Goal: Task Accomplishment & Management: Use online tool/utility

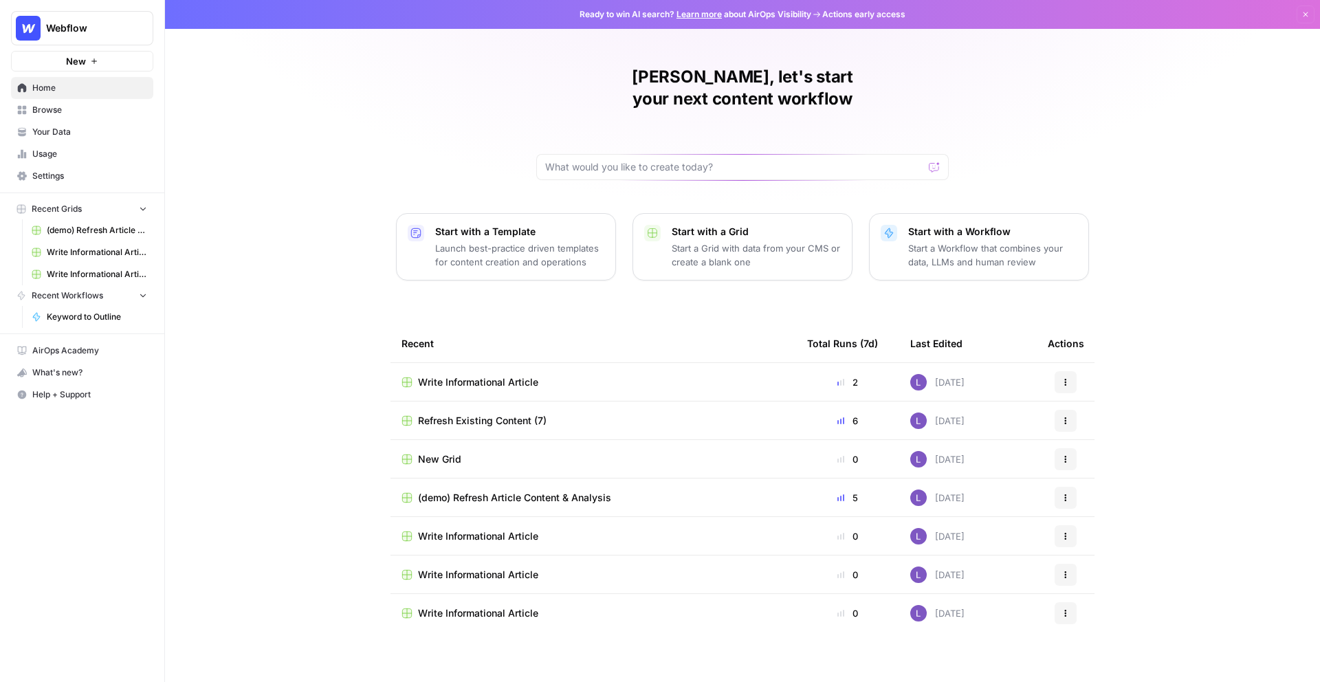
click at [69, 35] on button "Webflow" at bounding box center [82, 28] width 142 height 34
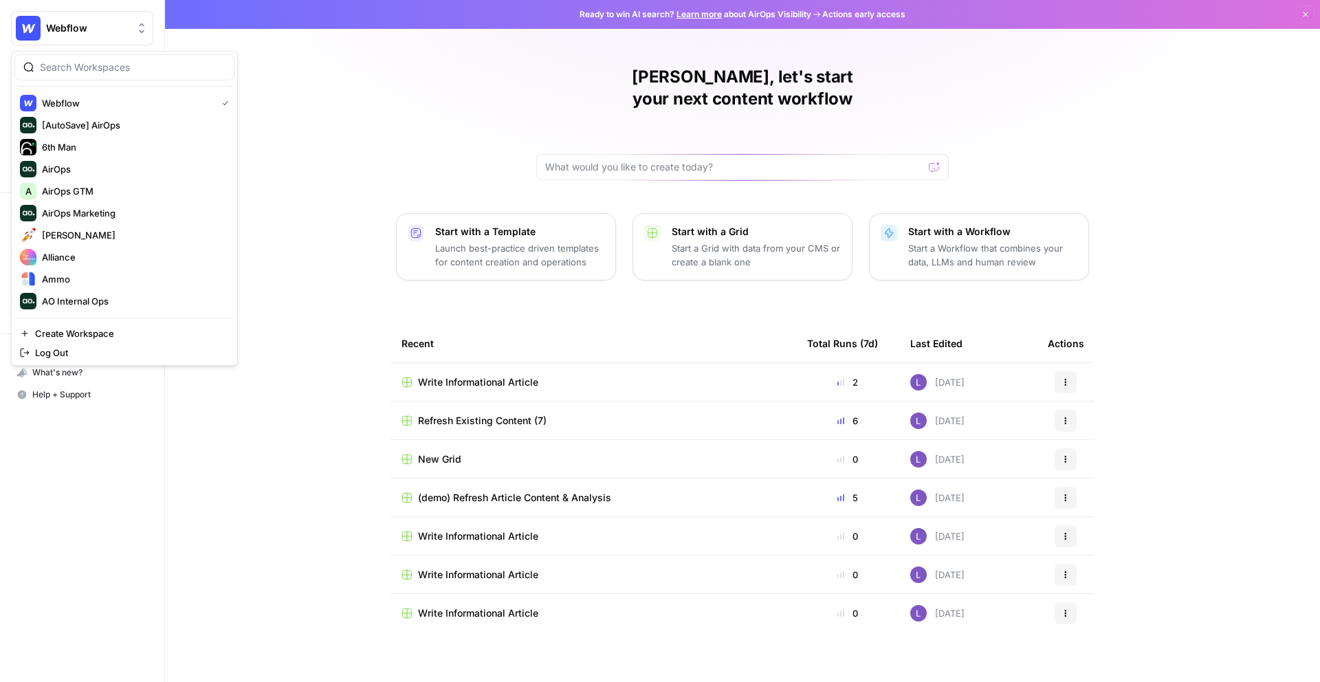
click at [294, 145] on div "Lily, let's start your next content workflow Start with a Template Launch best-…" at bounding box center [742, 341] width 1155 height 682
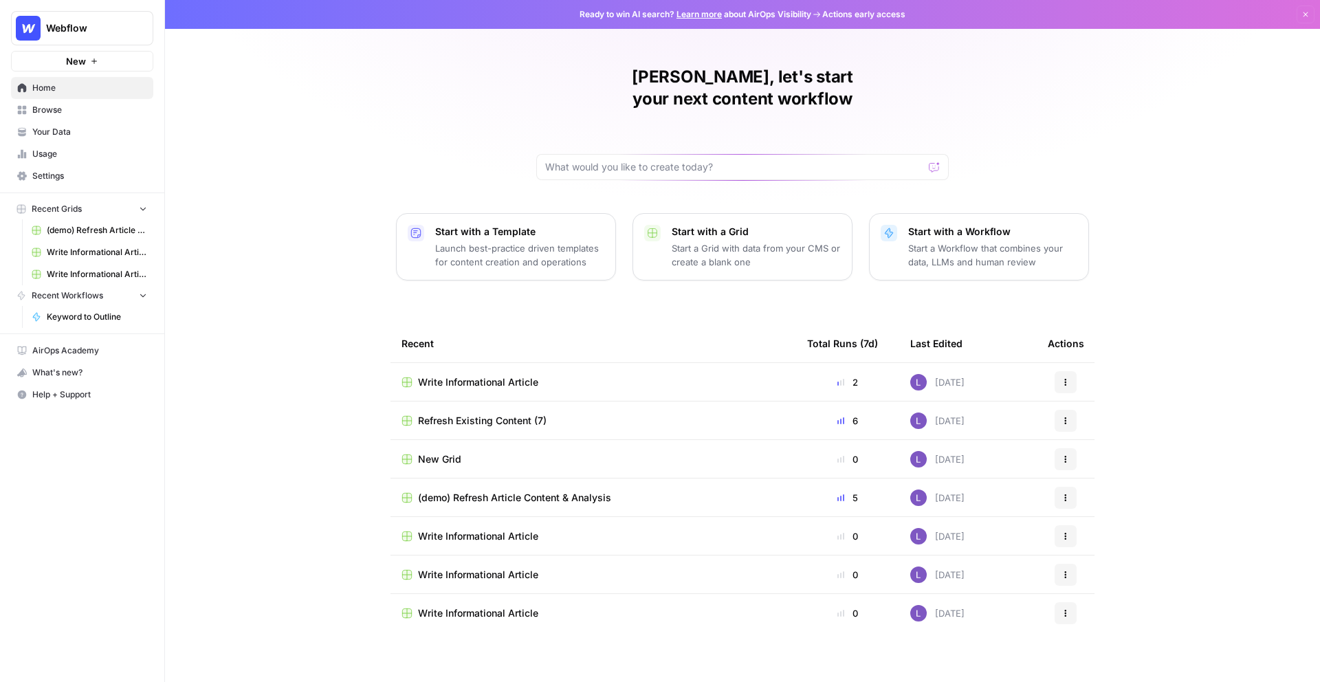
click at [115, 13] on button "Webflow" at bounding box center [82, 28] width 142 height 34
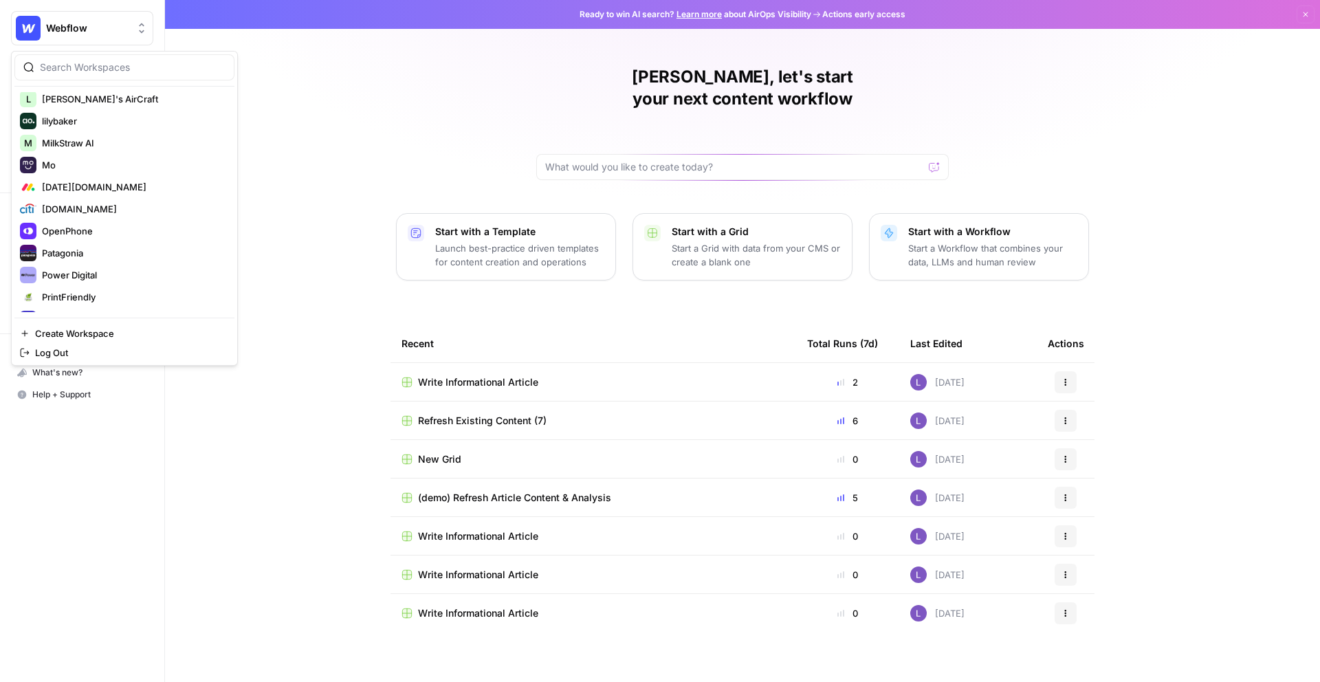
scroll to position [897, 0]
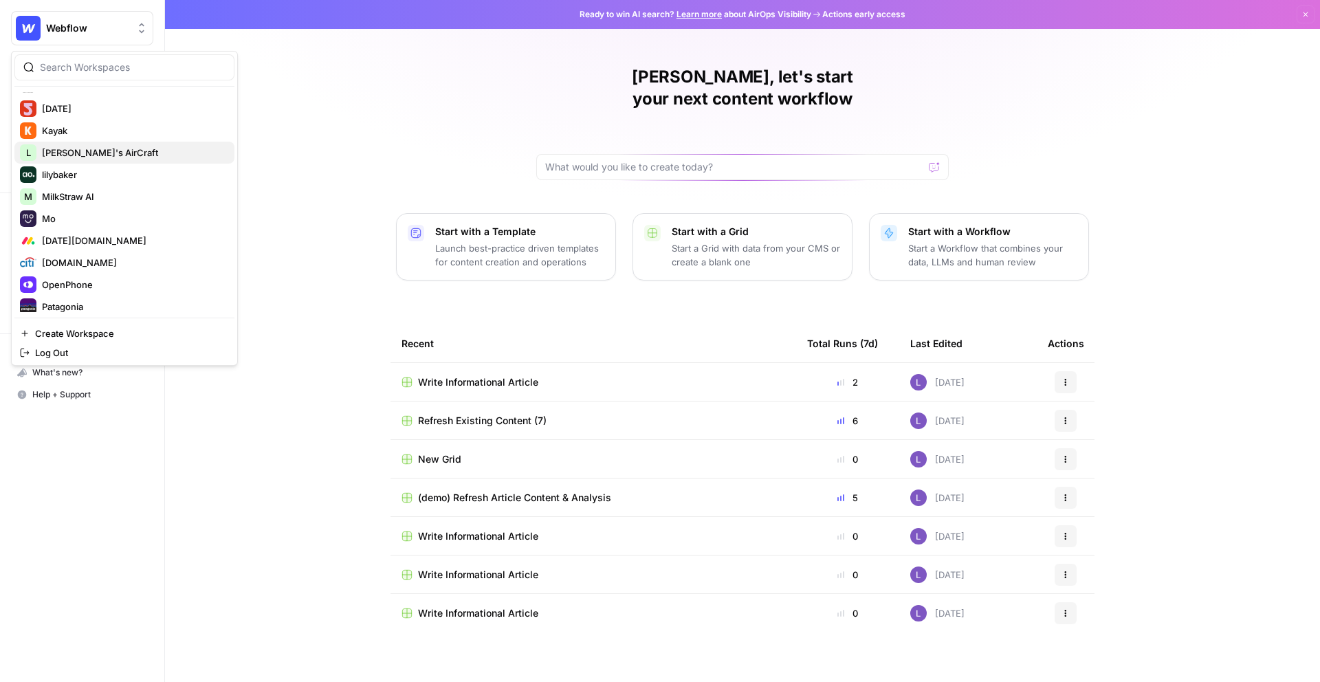
click at [103, 157] on span "[PERSON_NAME]'s AirCraft" at bounding box center [133, 153] width 182 height 14
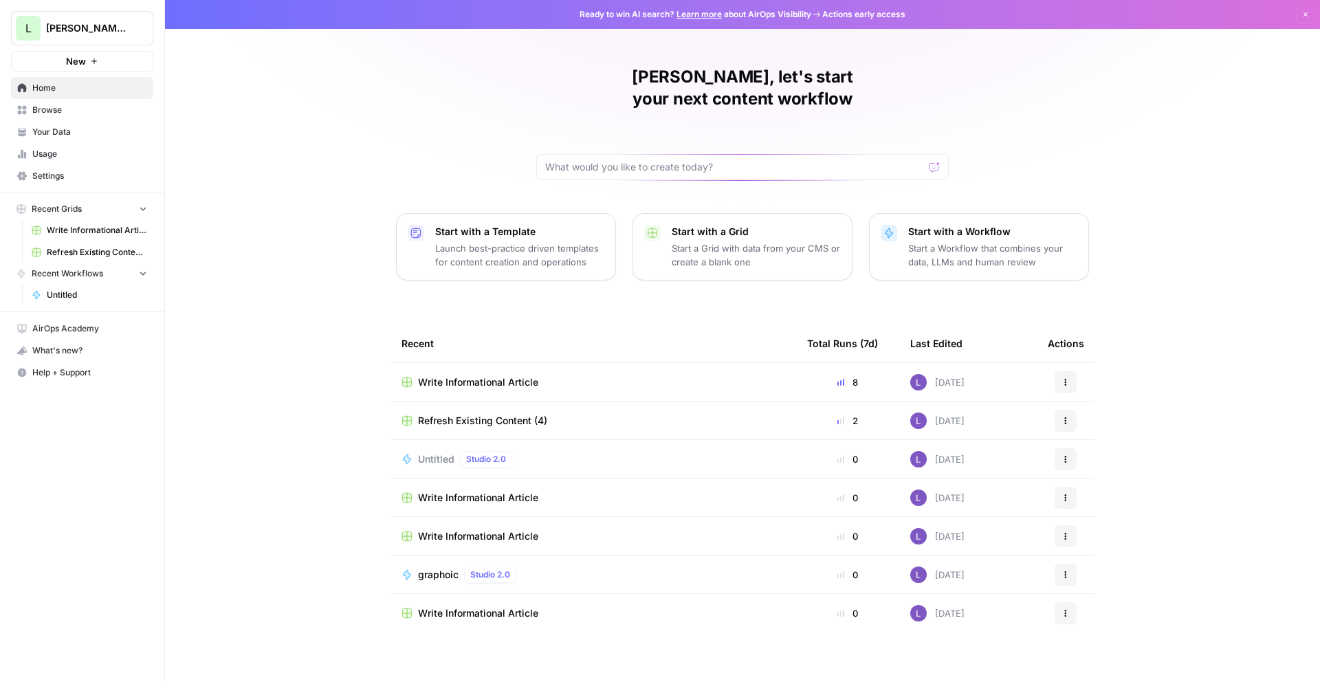
click at [72, 104] on span "Browse" at bounding box center [89, 110] width 115 height 12
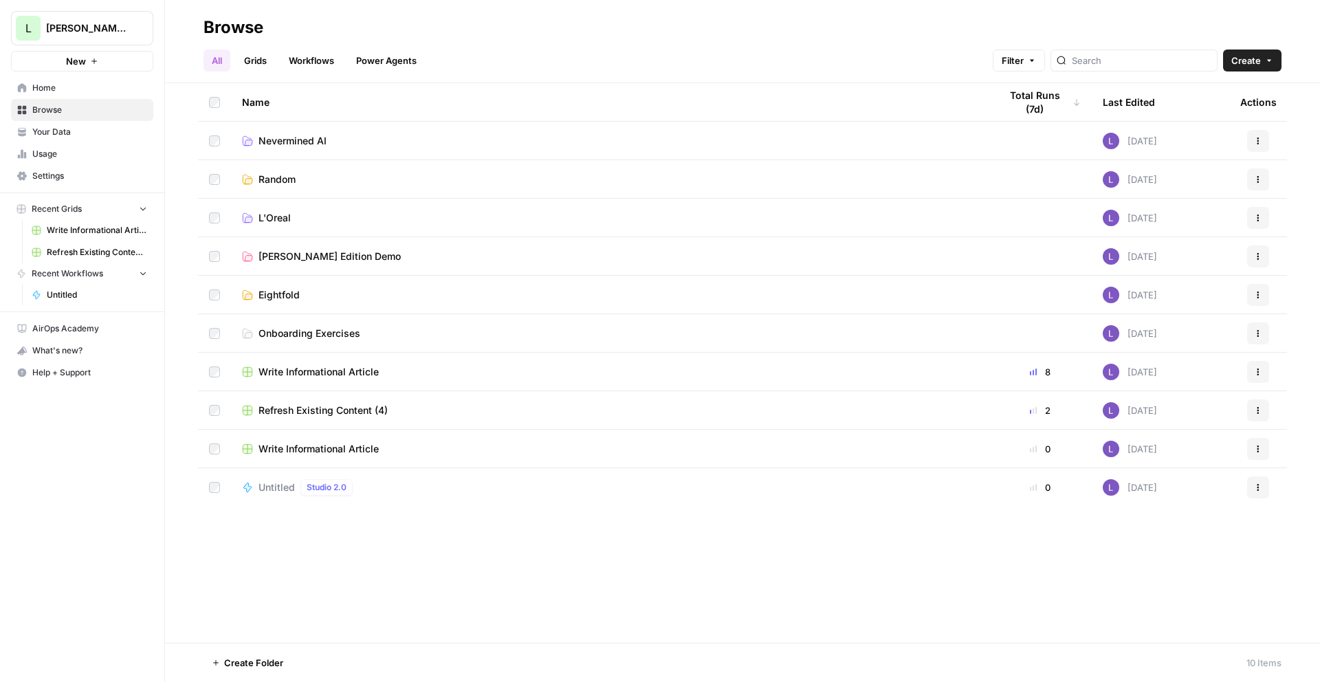
click at [84, 89] on span "Home" at bounding box center [89, 88] width 115 height 12
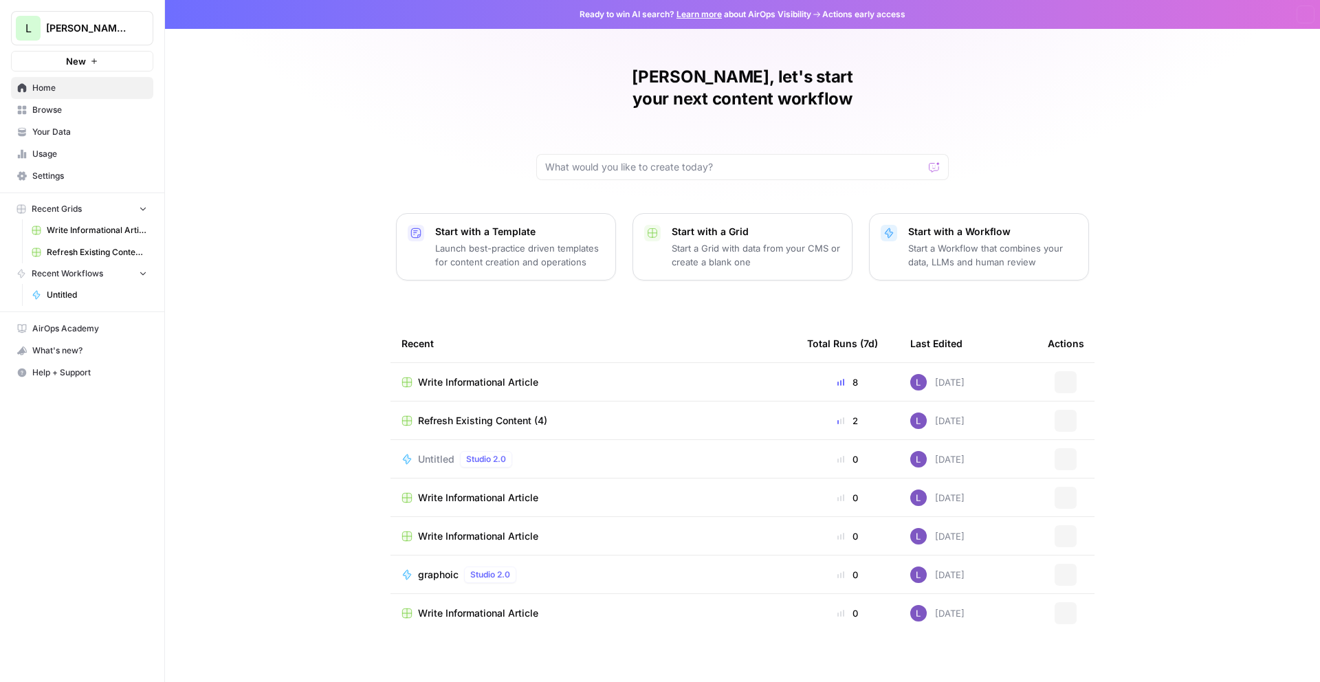
click at [97, 133] on span "Your Data" at bounding box center [89, 132] width 115 height 12
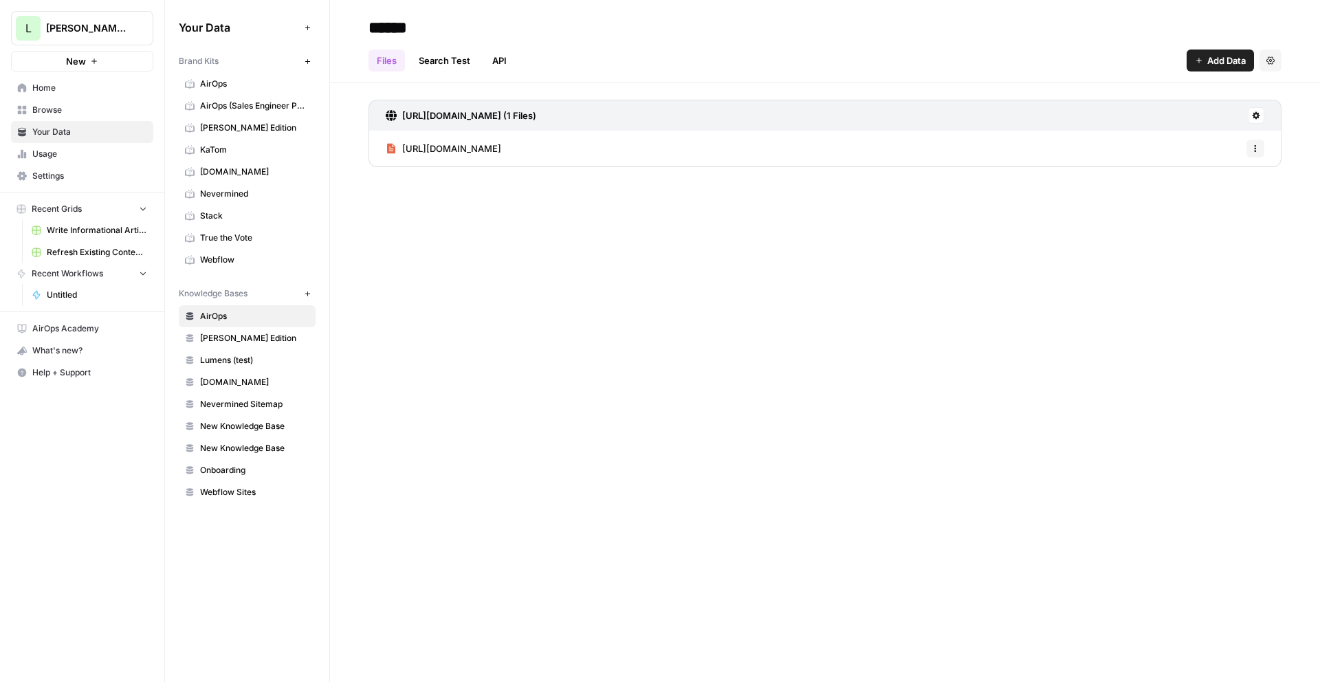
click at [309, 66] on button "New" at bounding box center [307, 61] width 17 height 17
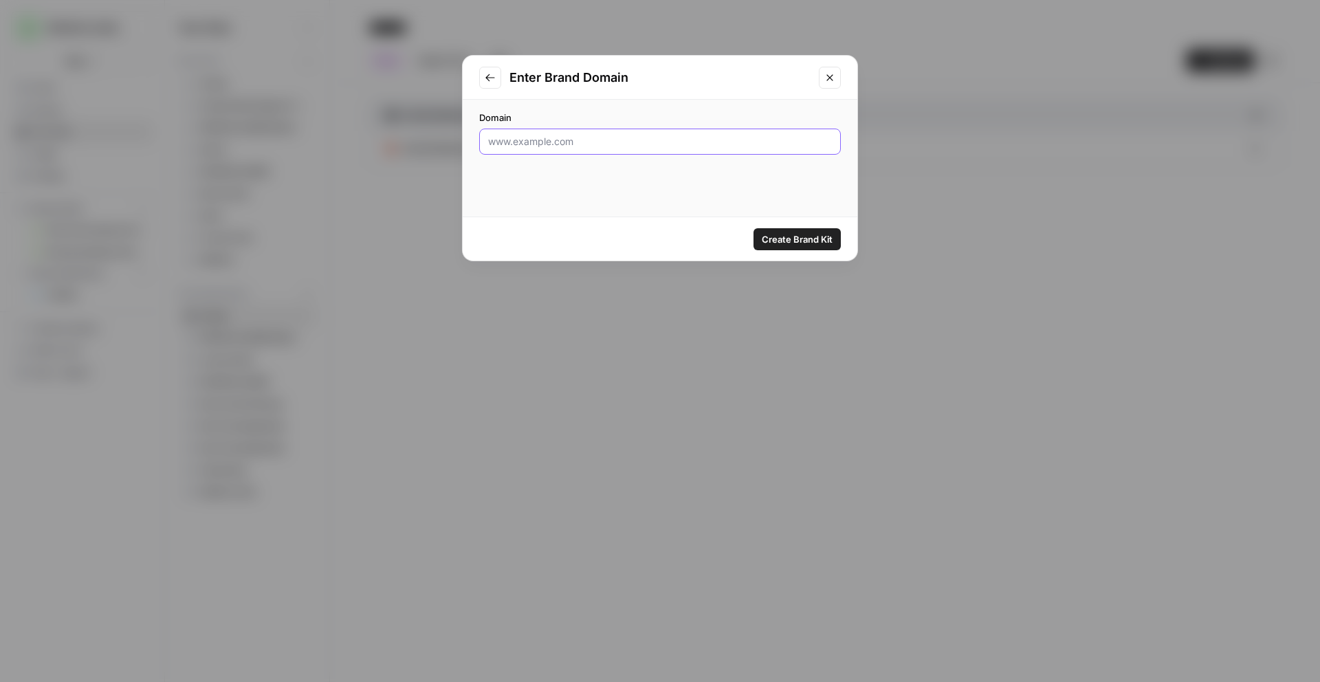
click at [544, 146] on input "Domain" at bounding box center [660, 142] width 344 height 14
paste input "[URL][DOMAIN_NAME]"
type input "[URL][DOMAIN_NAME]"
click button "Create Brand Kit" at bounding box center [797, 239] width 87 height 22
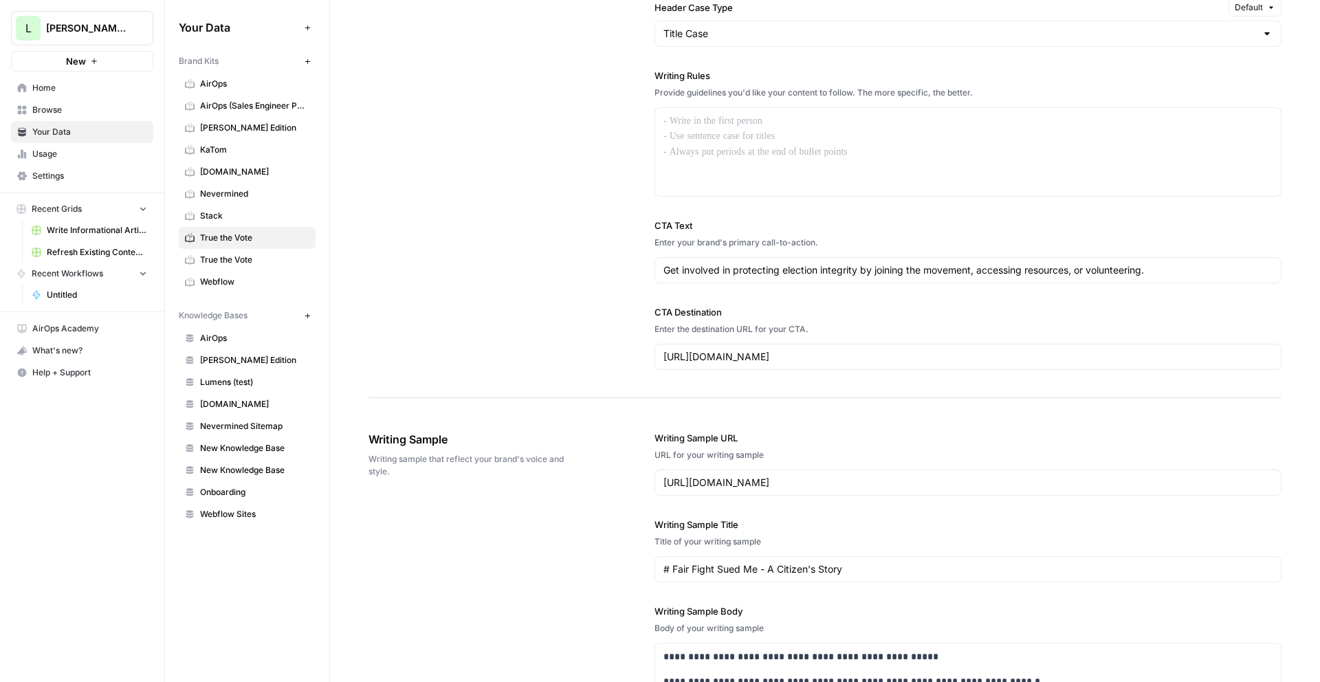
scroll to position [307, 0]
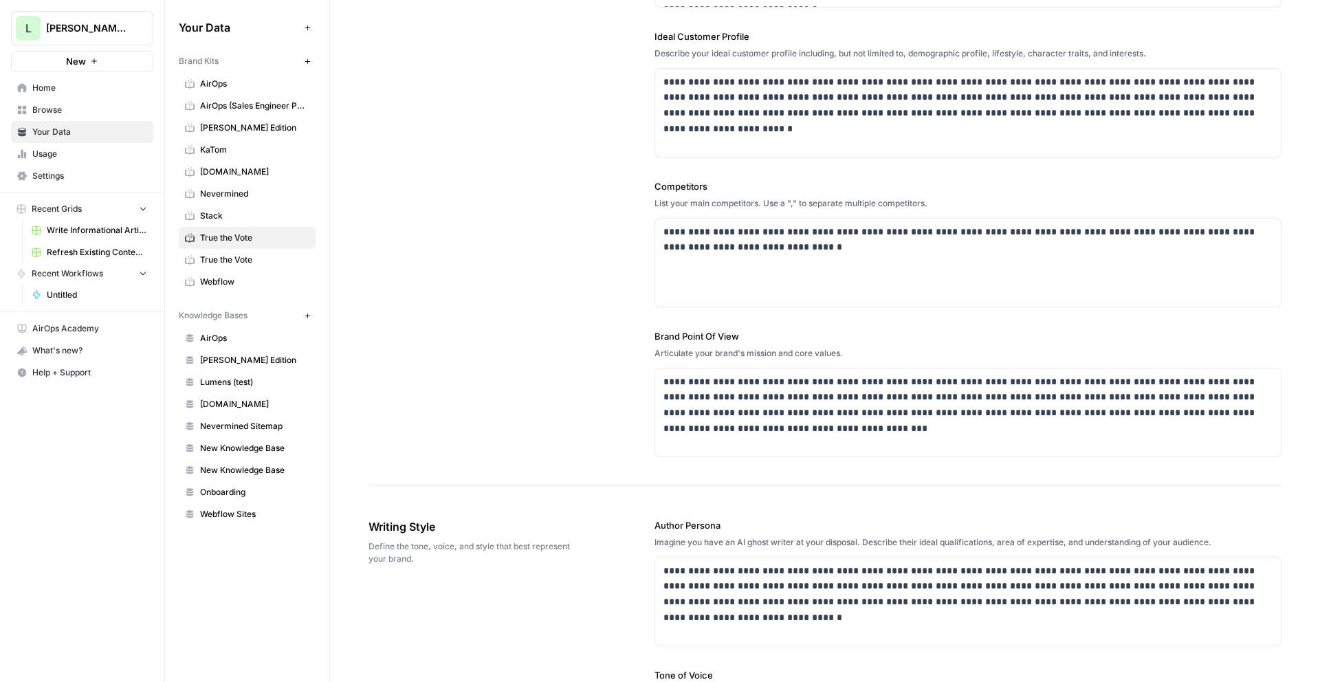
click at [109, 111] on span "Browse" at bounding box center [89, 110] width 115 height 12
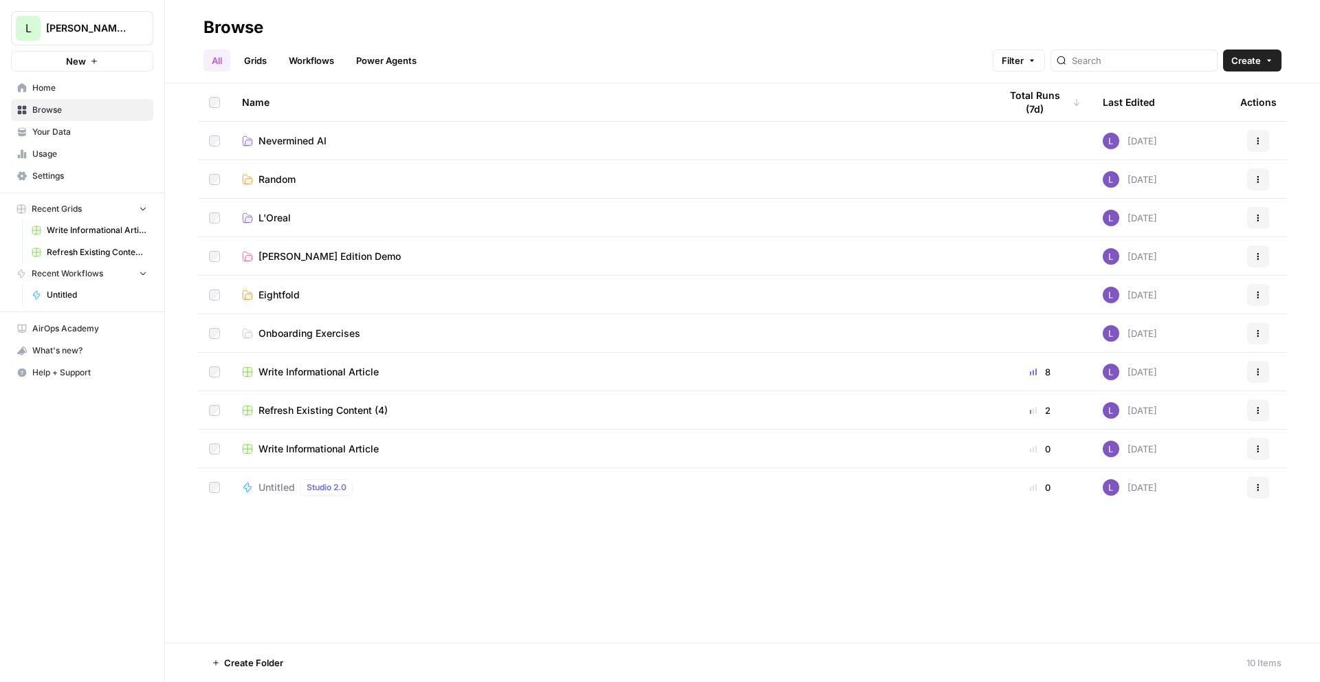
click at [259, 65] on link "Grids" at bounding box center [255, 61] width 39 height 22
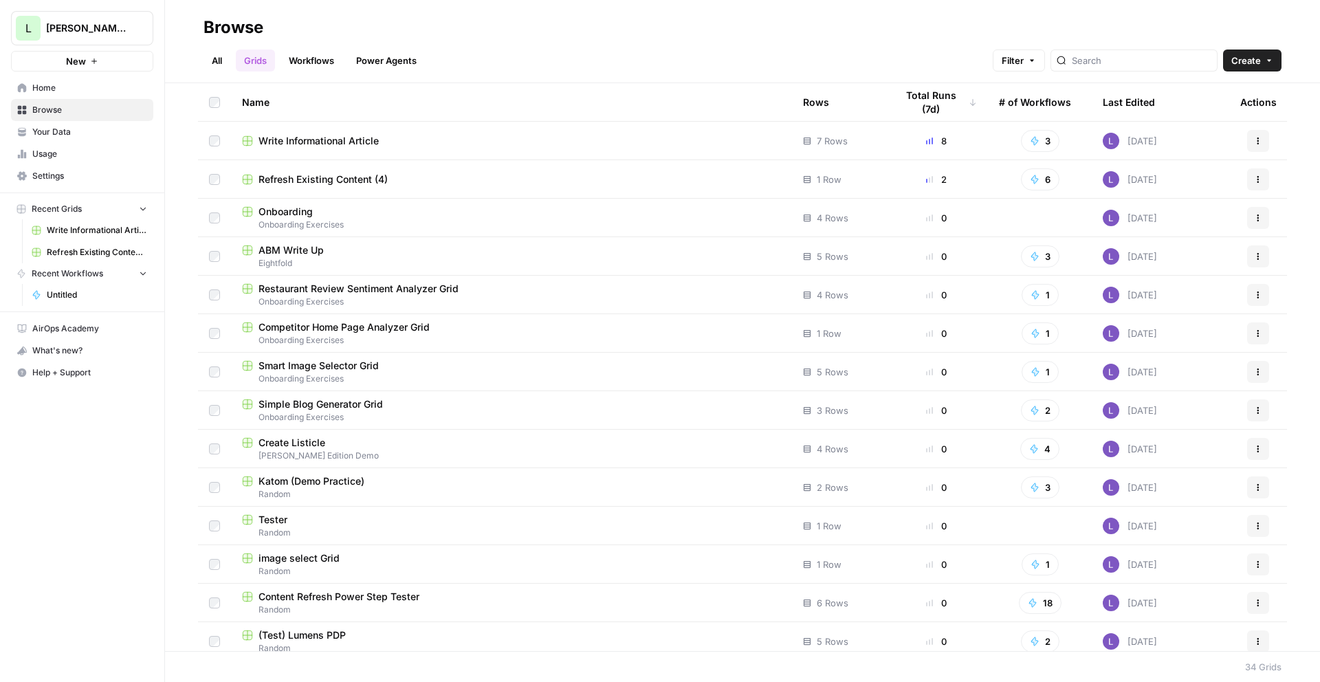
click at [1259, 59] on span "Create" at bounding box center [1246, 61] width 30 height 14
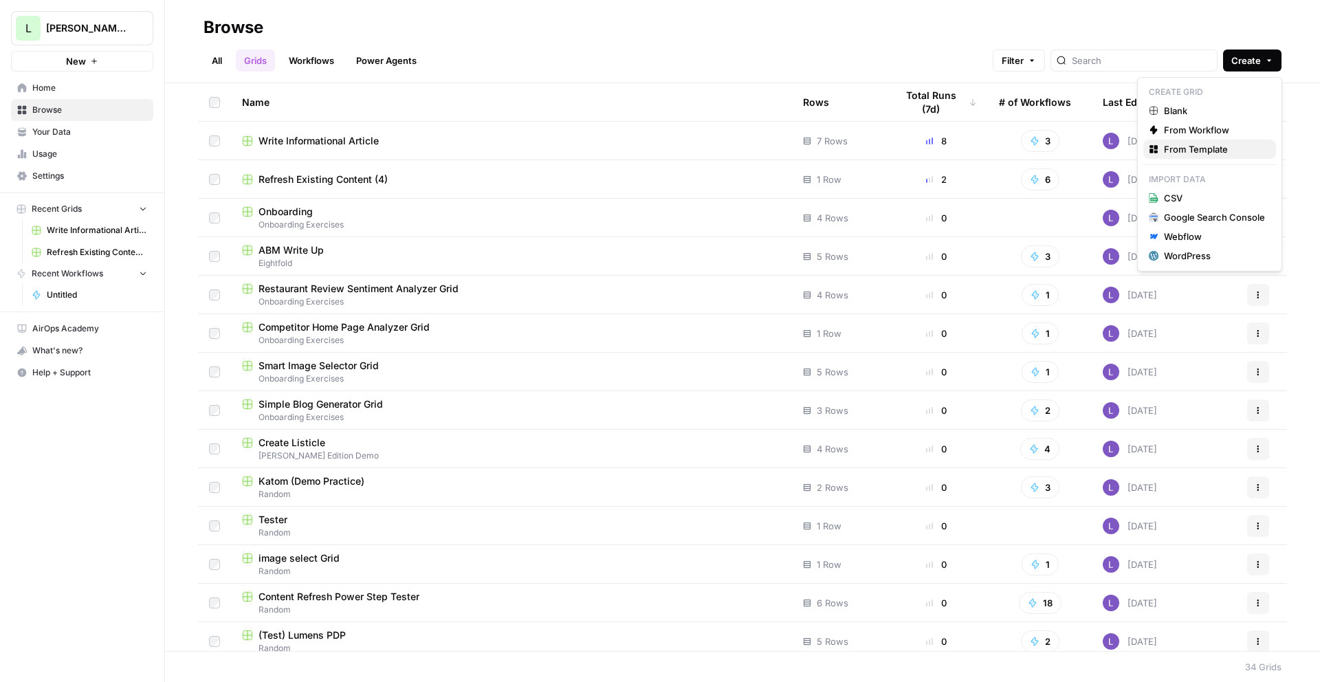
click at [1231, 146] on span "From Template" at bounding box center [1214, 149] width 101 height 14
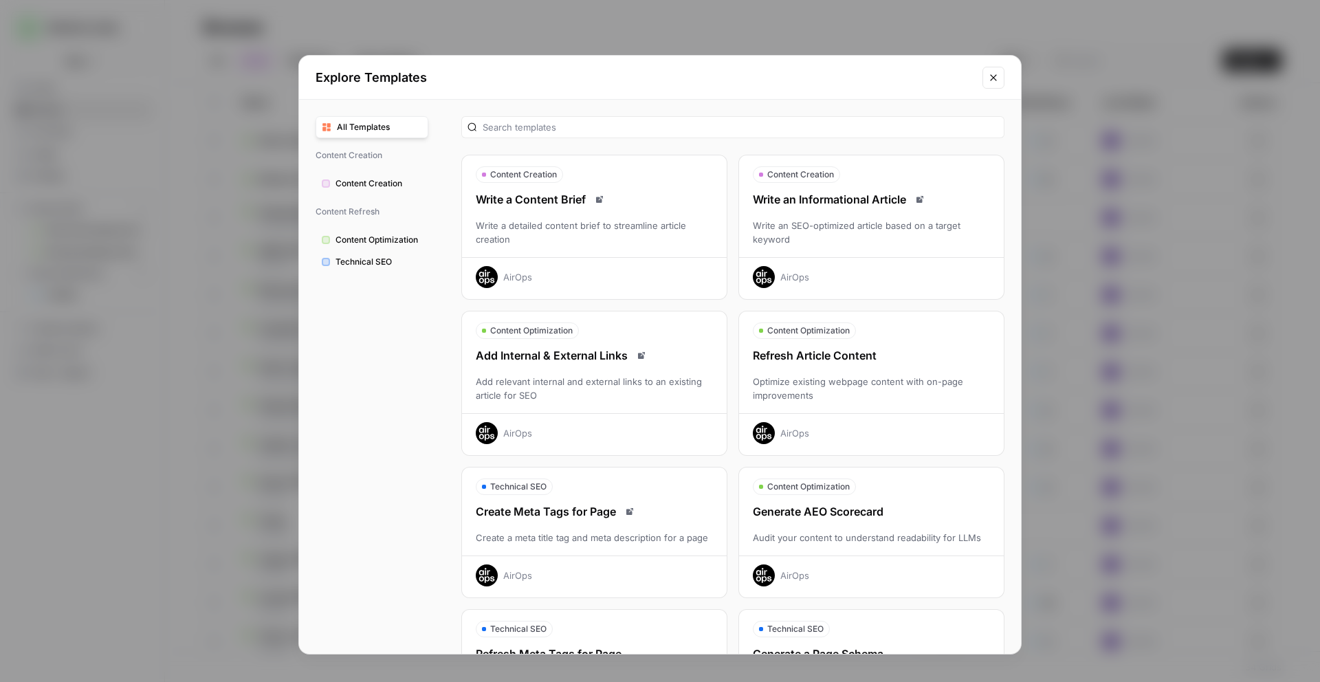
click at [855, 242] on div "Write an SEO-optimized article based on a target keyword" at bounding box center [871, 233] width 265 height 28
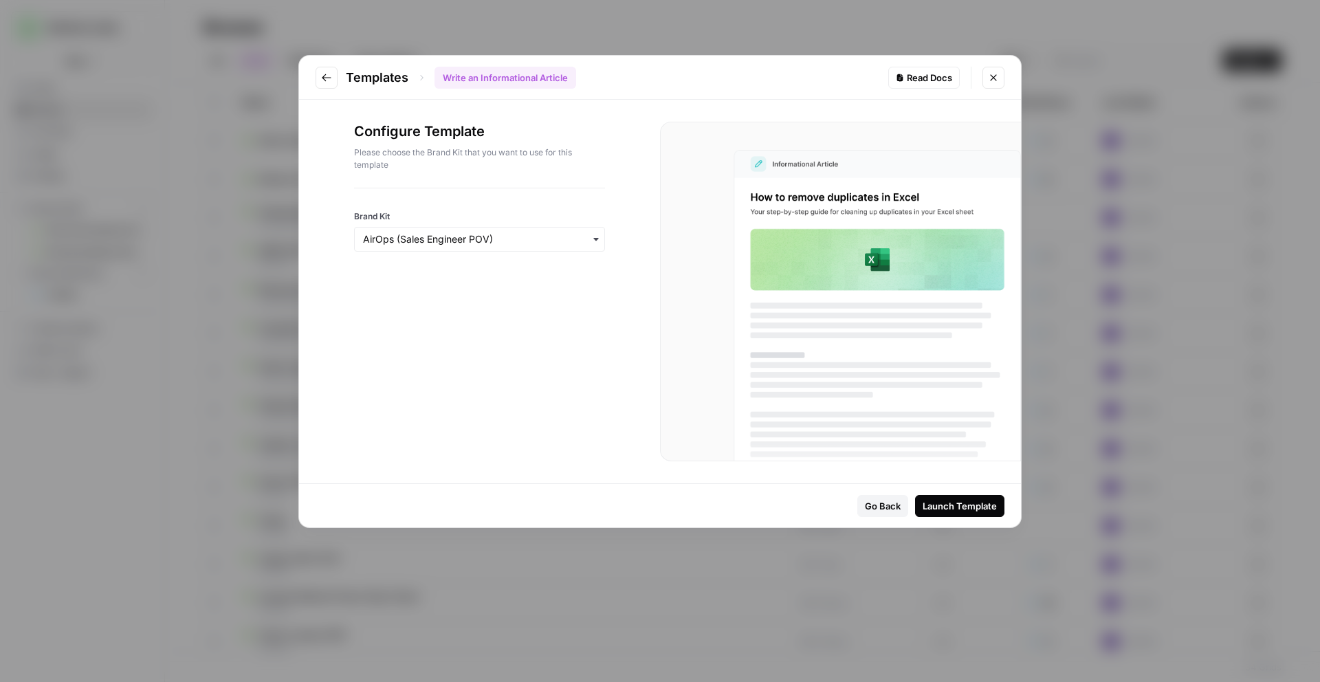
click at [518, 253] on div at bounding box center [479, 257] width 251 height 11
click at [532, 245] on input "Brand Kit" at bounding box center [479, 239] width 233 height 14
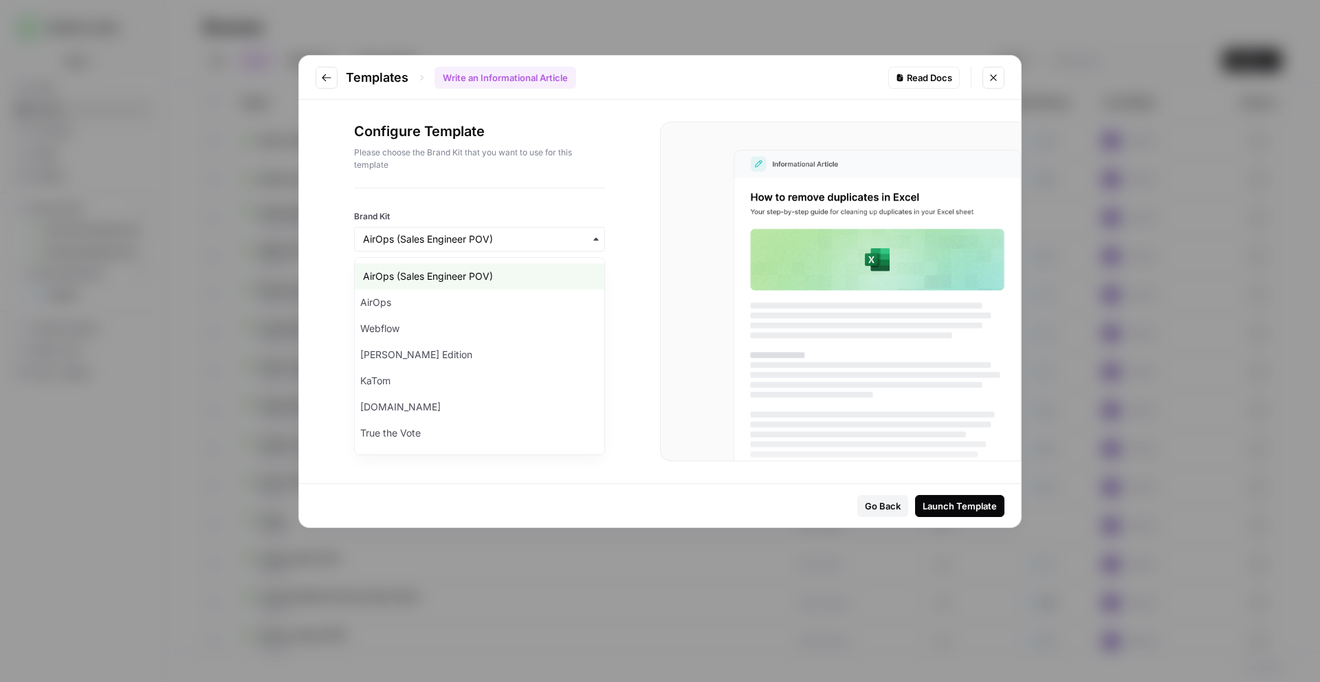
scroll to position [76, 0]
click at [538, 349] on div "True the Vote" at bounding box center [480, 357] width 250 height 26
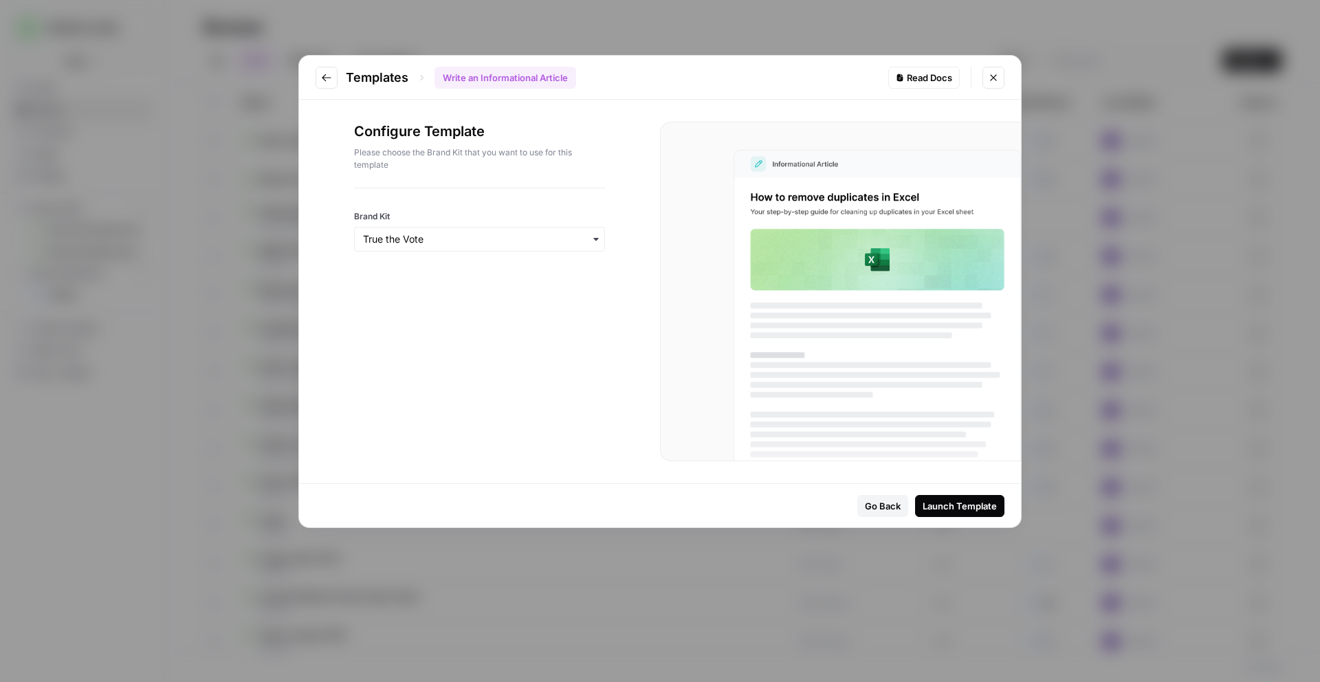
click at [992, 504] on div "Launch Template" at bounding box center [960, 506] width 74 height 14
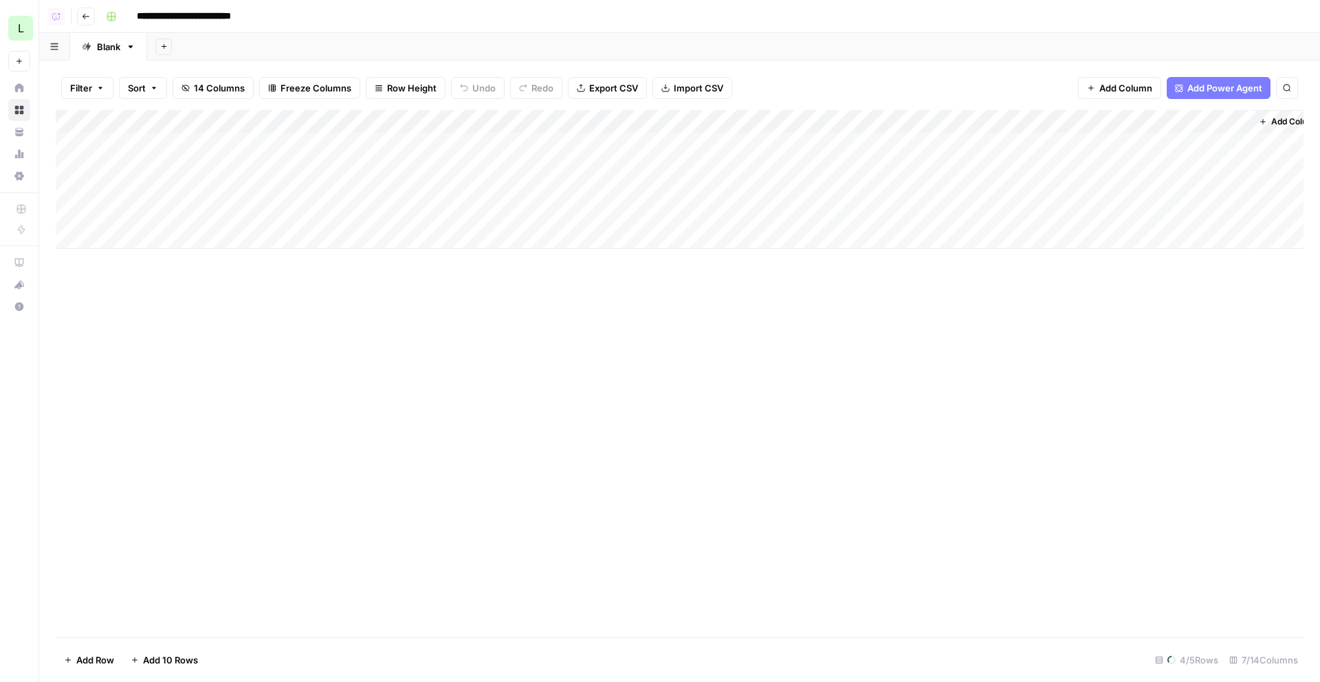
click at [163, 14] on input "**********" at bounding box center [198, 17] width 135 height 22
click at [139, 15] on input "**********" at bounding box center [198, 17] width 135 height 22
type input "**********"
click at [270, 325] on div "Add Column" at bounding box center [680, 373] width 1248 height 527
click at [347, 167] on div "Add Column" at bounding box center [680, 179] width 1248 height 139
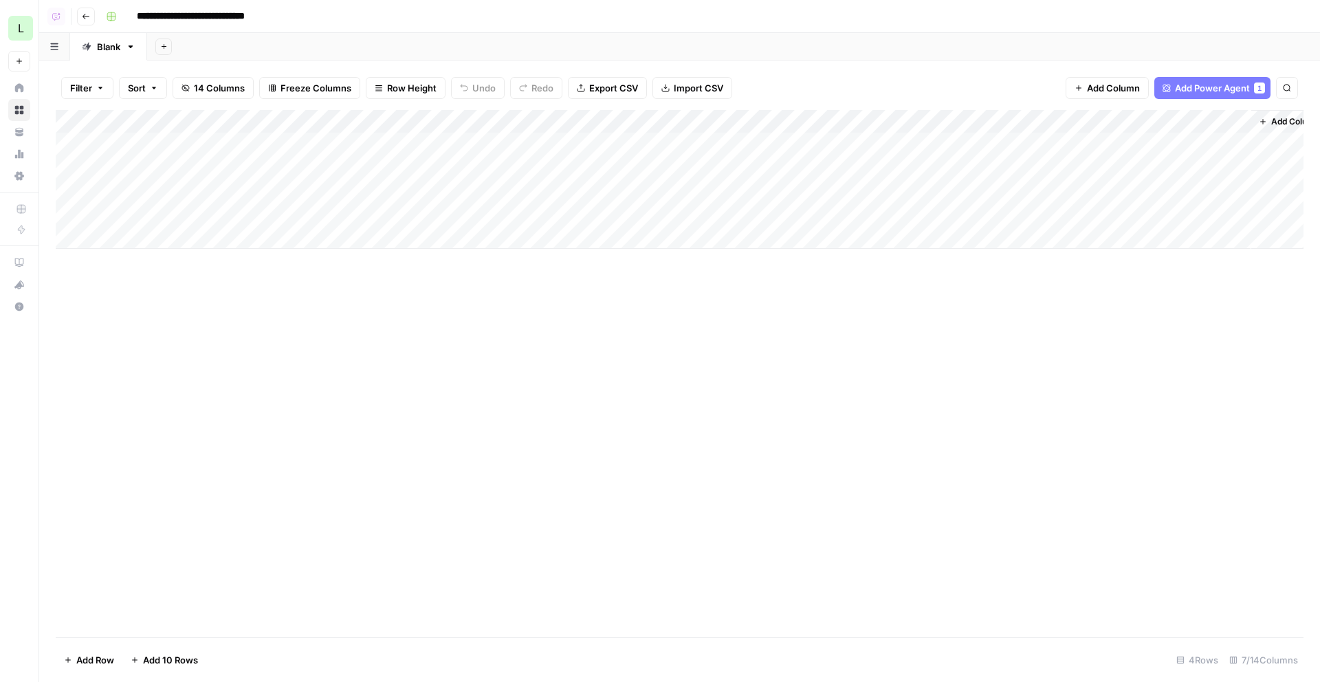
click at [347, 167] on div "Add Column" at bounding box center [680, 179] width 1248 height 139
click at [374, 142] on div "Add Column" at bounding box center [680, 179] width 1248 height 139
click at [373, 181] on div "Add Column" at bounding box center [680, 179] width 1248 height 139
click at [373, 210] on div "Add Column" at bounding box center [680, 179] width 1248 height 139
click at [373, 160] on div "Add Column" at bounding box center [680, 179] width 1248 height 139
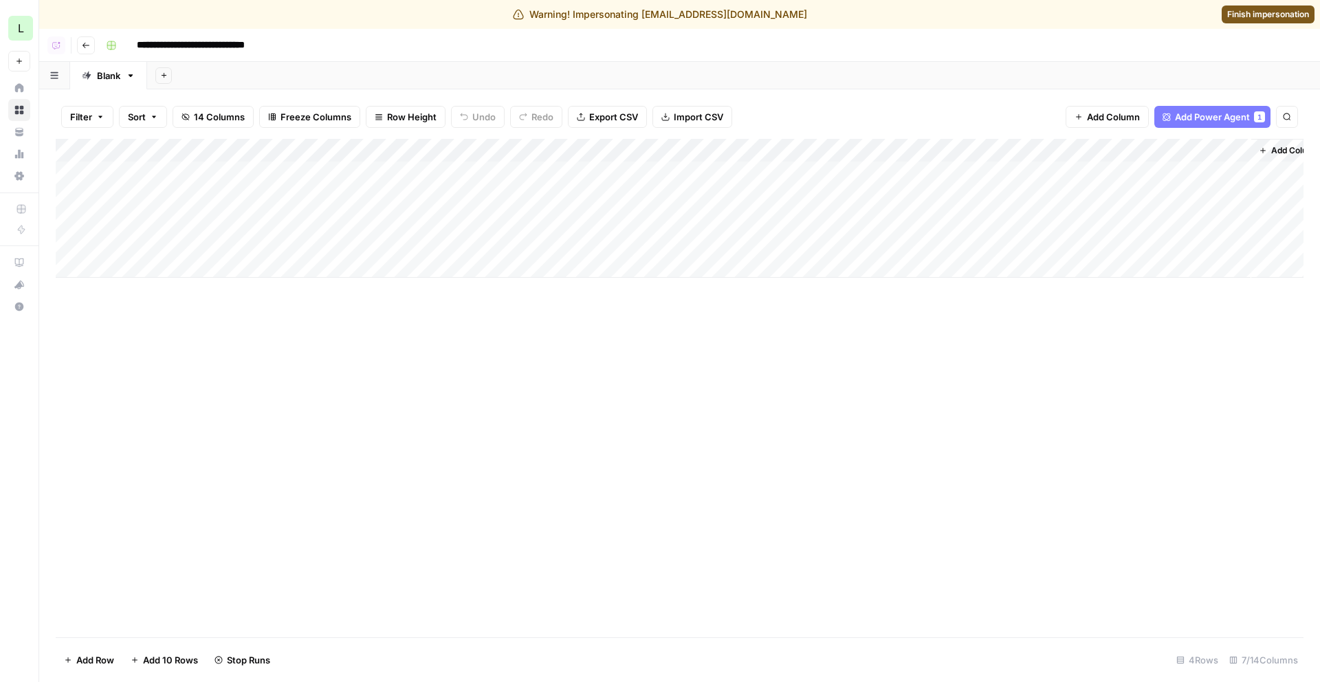
click at [1298, 12] on span "Finish impersonation" at bounding box center [1268, 14] width 82 height 12
